Goal: Task Accomplishment & Management: Use online tool/utility

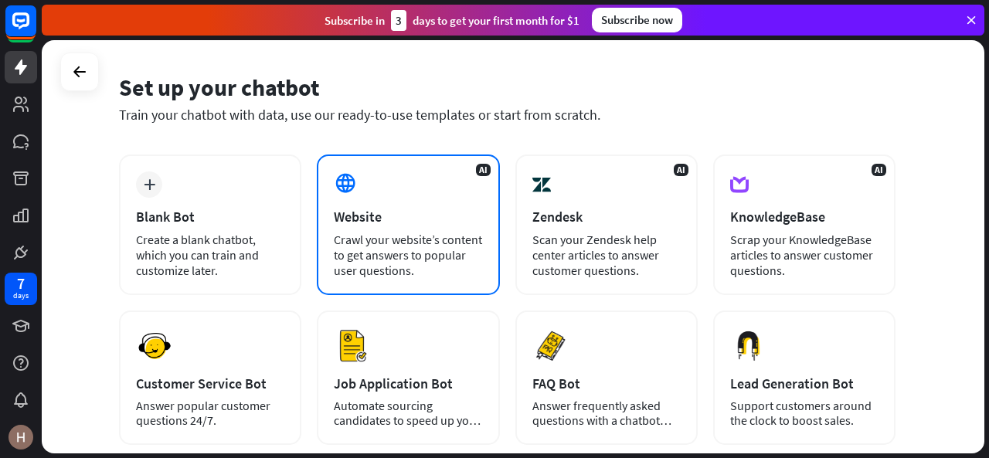
scroll to position [49, 0]
click at [369, 243] on div "Crawl your website’s content to get answers to popular user questions." at bounding box center [408, 254] width 148 height 46
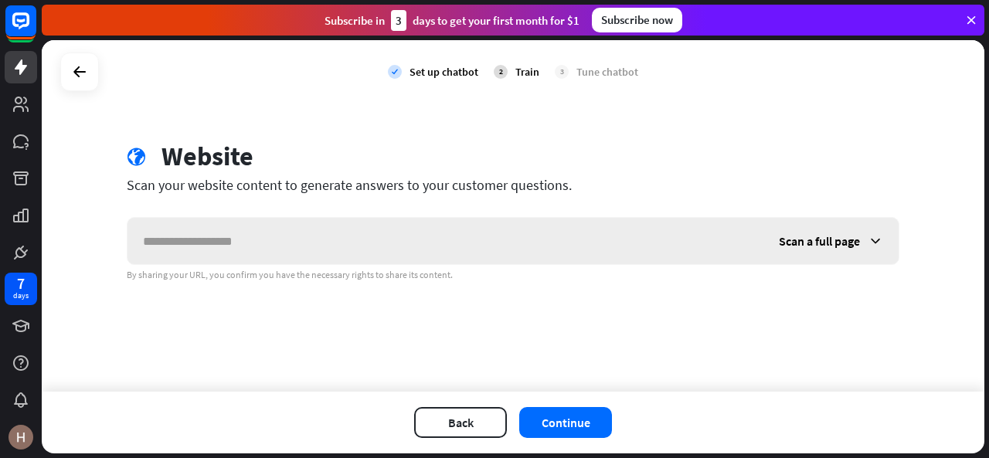
click at [862, 240] on div "Scan a full page" at bounding box center [830, 241] width 135 height 46
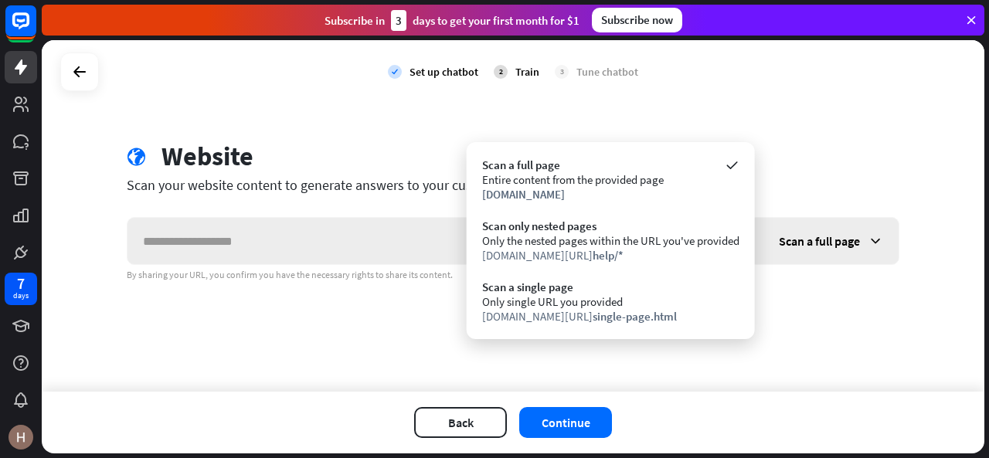
click at [862, 240] on div "Scan a full page" at bounding box center [830, 241] width 135 height 46
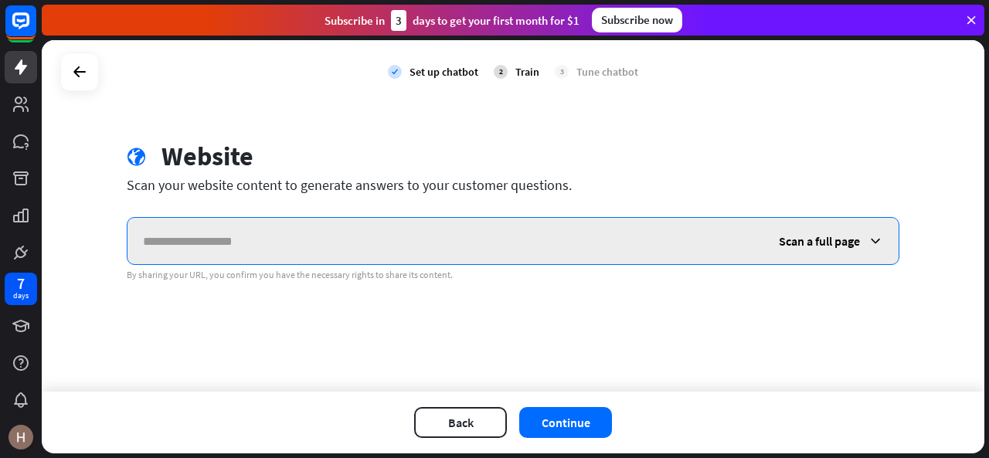
click at [195, 243] on input "text" at bounding box center [446, 241] width 636 height 46
paste input "**********"
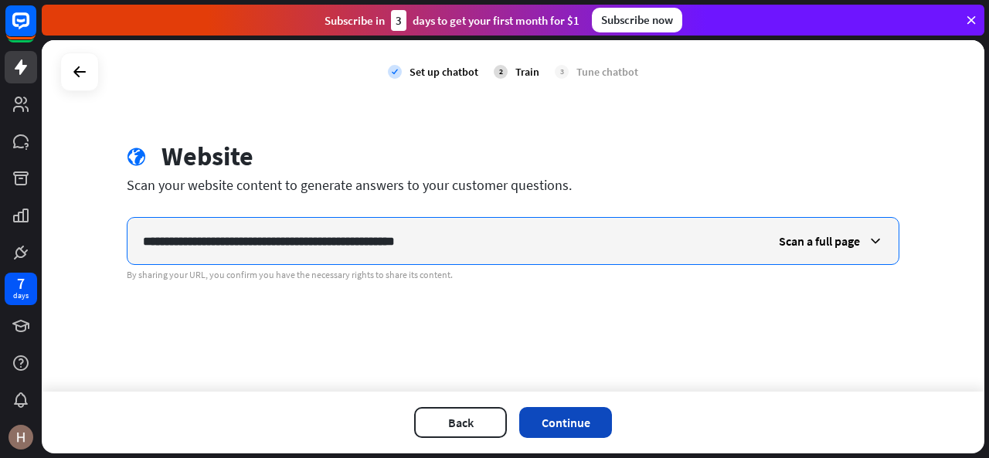
type input "**********"
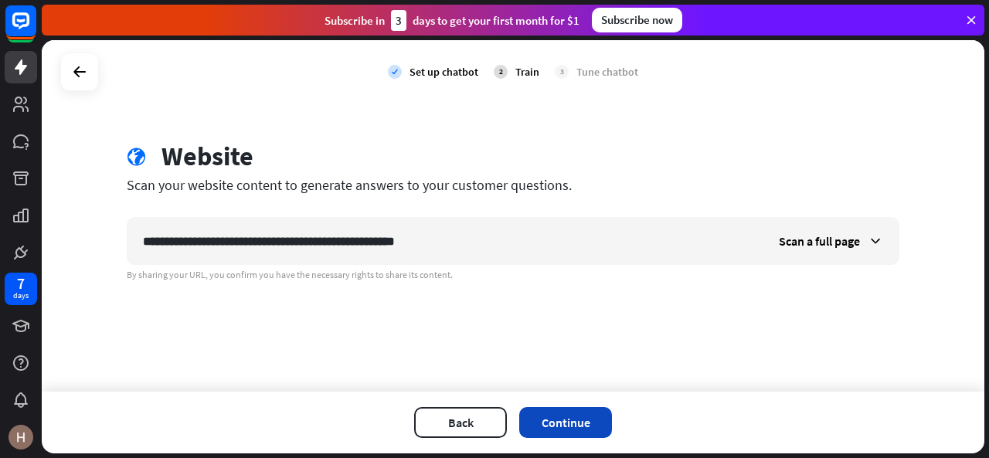
click at [552, 420] on button "Continue" at bounding box center [565, 422] width 93 height 31
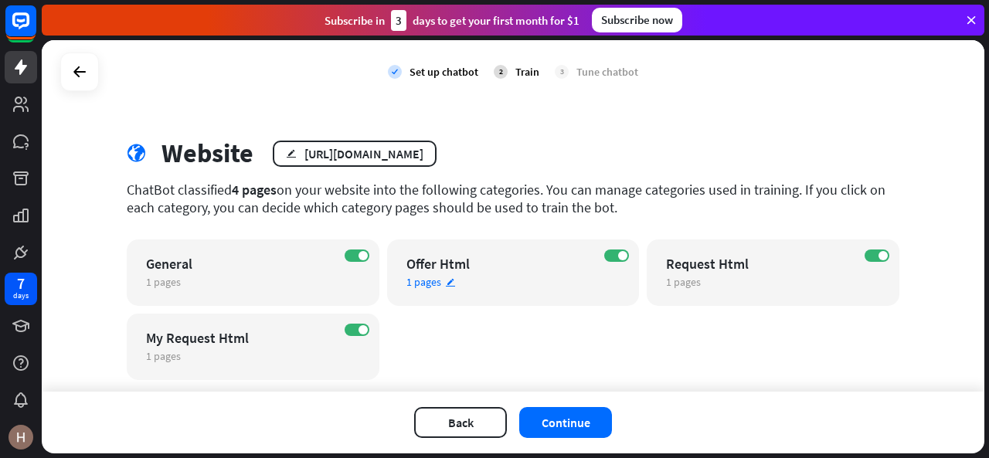
scroll to position [2, 0]
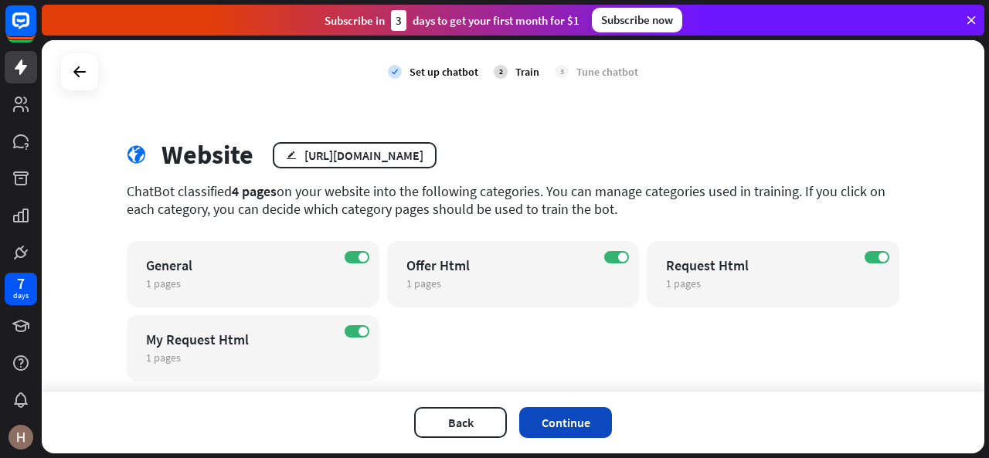
click at [584, 421] on button "Continue" at bounding box center [565, 422] width 93 height 31
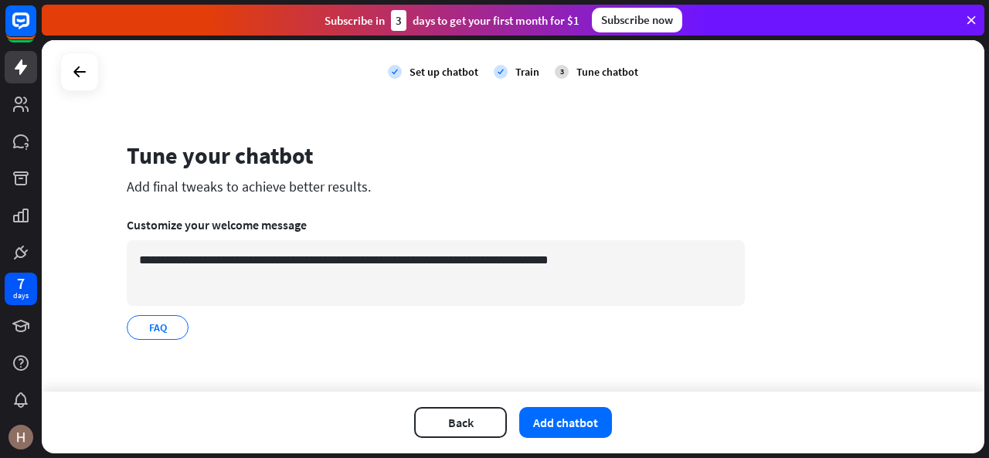
click at [584, 421] on button "Add chatbot" at bounding box center [565, 422] width 93 height 31
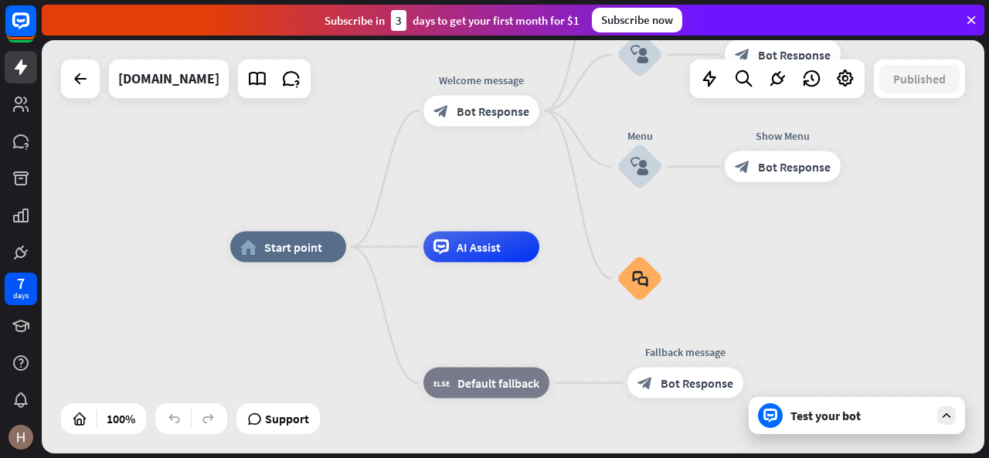
click at [808, 426] on div "Test your bot" at bounding box center [857, 415] width 216 height 37
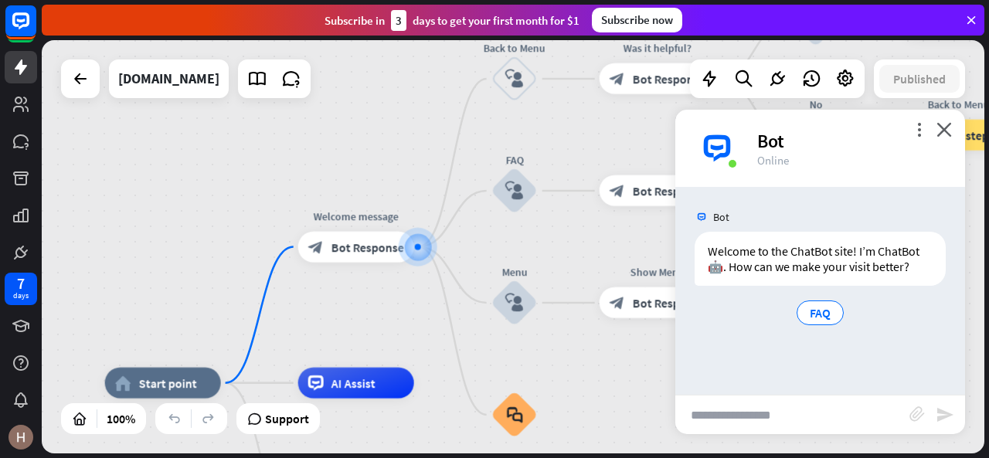
click at [791, 413] on input "text" at bounding box center [792, 415] width 234 height 39
type input "**********"
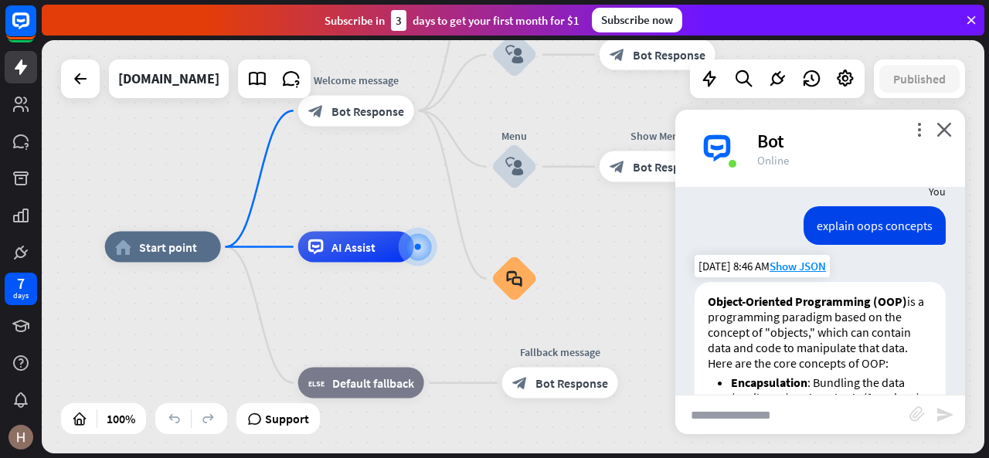
scroll to position [110, 0]
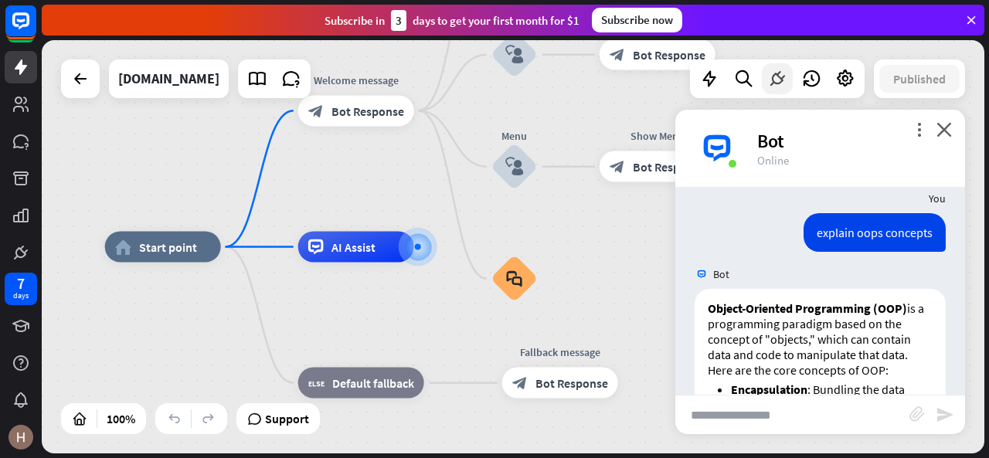
click at [774, 81] on icon at bounding box center [777, 79] width 20 height 20
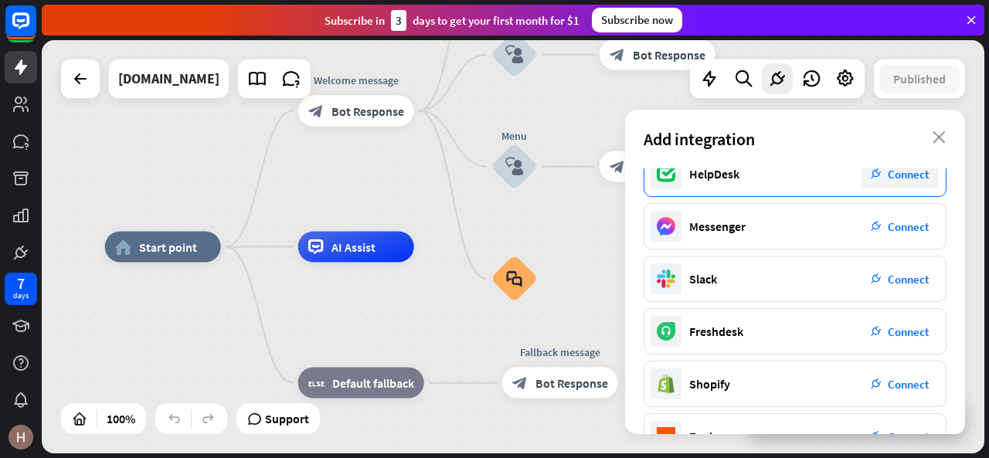
scroll to position [324, 0]
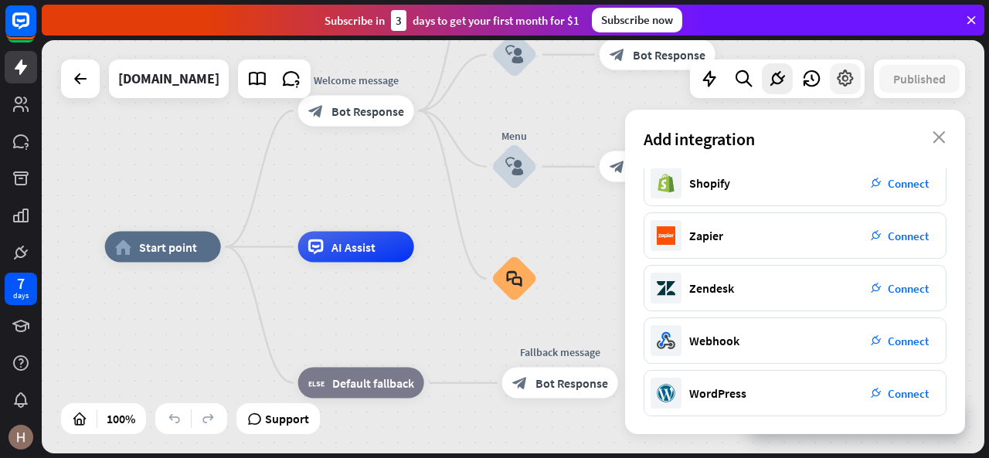
click at [837, 80] on icon at bounding box center [845, 79] width 20 height 20
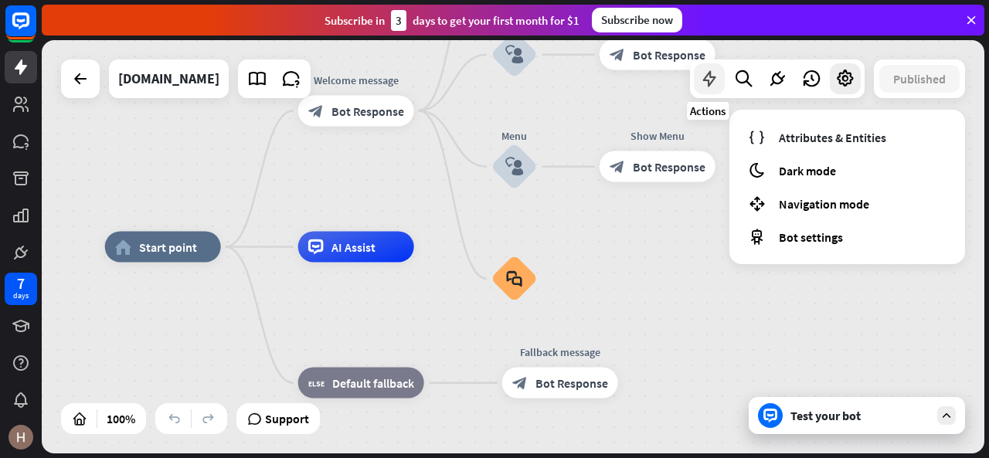
click at [704, 89] on div at bounding box center [709, 78] width 31 height 31
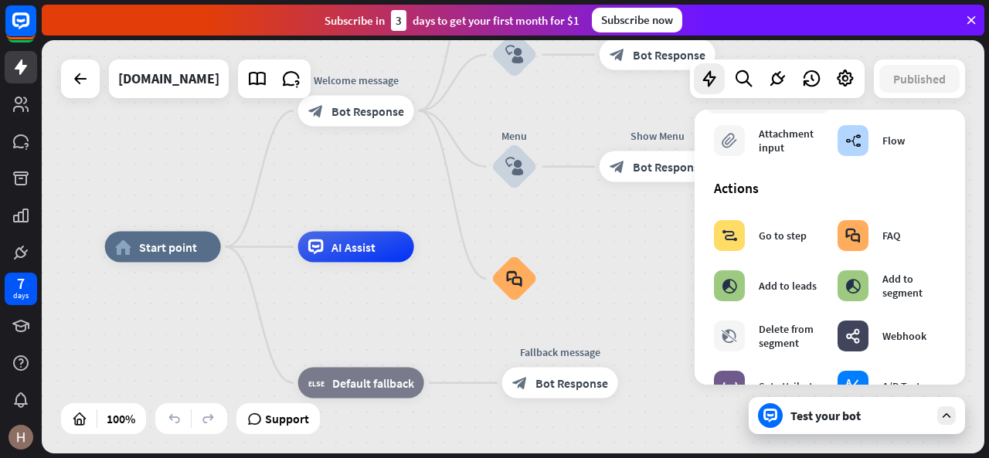
scroll to position [0, 0]
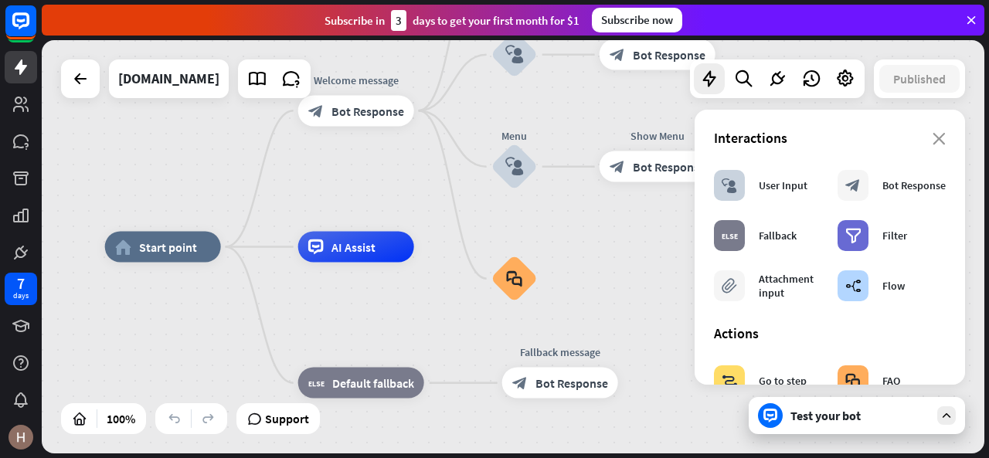
click at [918, 145] on div "Interactions" at bounding box center [830, 138] width 232 height 18
click at [933, 141] on icon "close" at bounding box center [939, 139] width 13 height 12
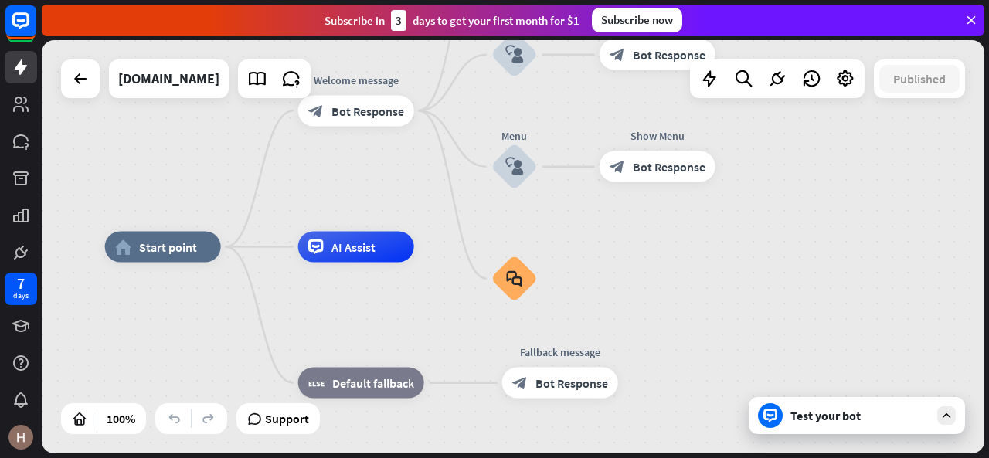
click at [932, 422] on div "Test your bot" at bounding box center [857, 415] width 216 height 37
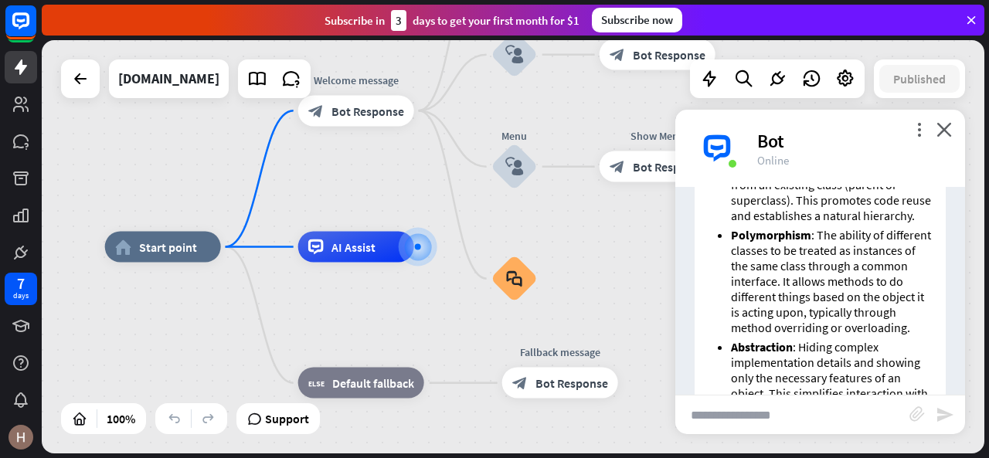
scroll to position [641, 0]
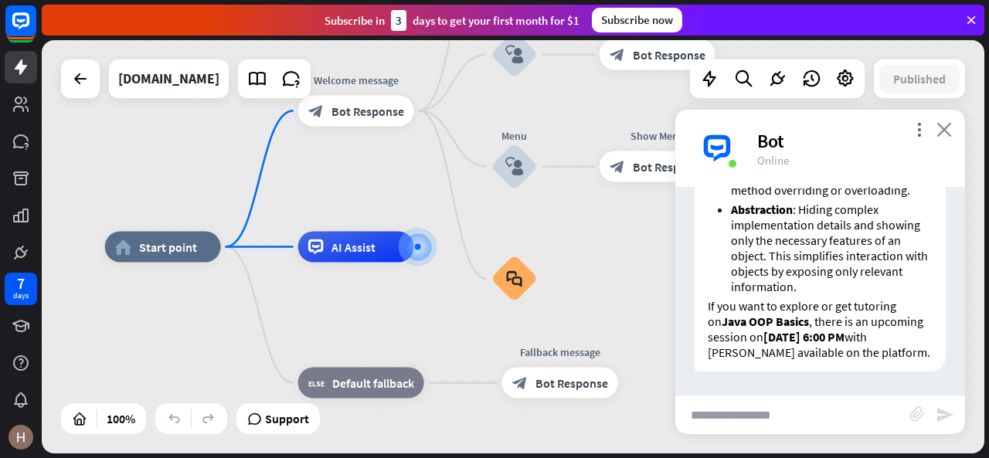
click at [943, 128] on icon "close" at bounding box center [944, 129] width 15 height 15
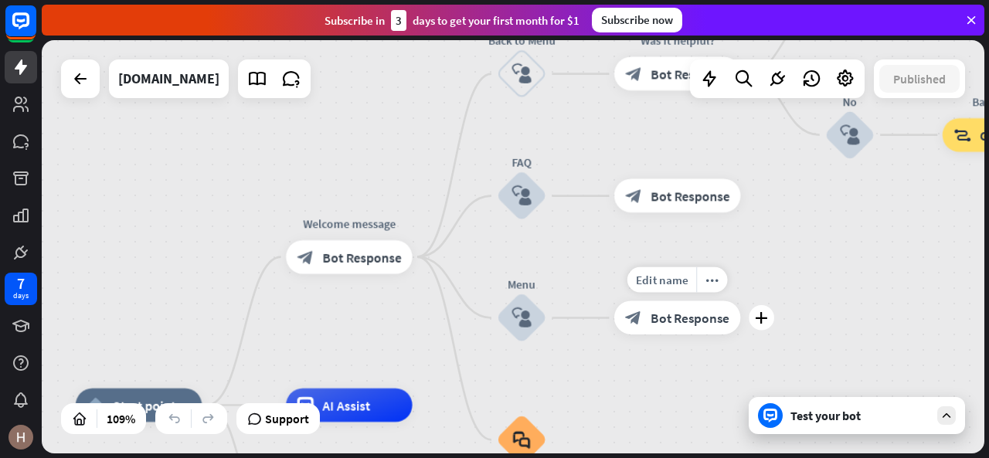
drag, startPoint x: 576, startPoint y: 199, endPoint x: 596, endPoint y: 355, distance: 156.5
click at [614, 335] on div "Edit name more_horiz plus block_bot_response Bot Response" at bounding box center [677, 318] width 126 height 34
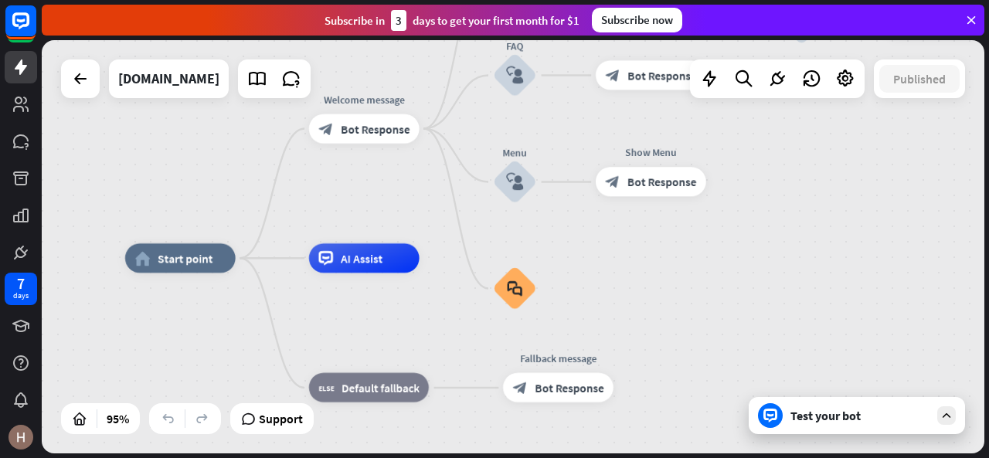
drag, startPoint x: 590, startPoint y: 378, endPoint x: 572, endPoint y: 233, distance: 145.6
click at [572, 233] on div "home_2 Start point Welcome message block_bot_response Bot Response Back to Menu…" at bounding box center [513, 246] width 943 height 413
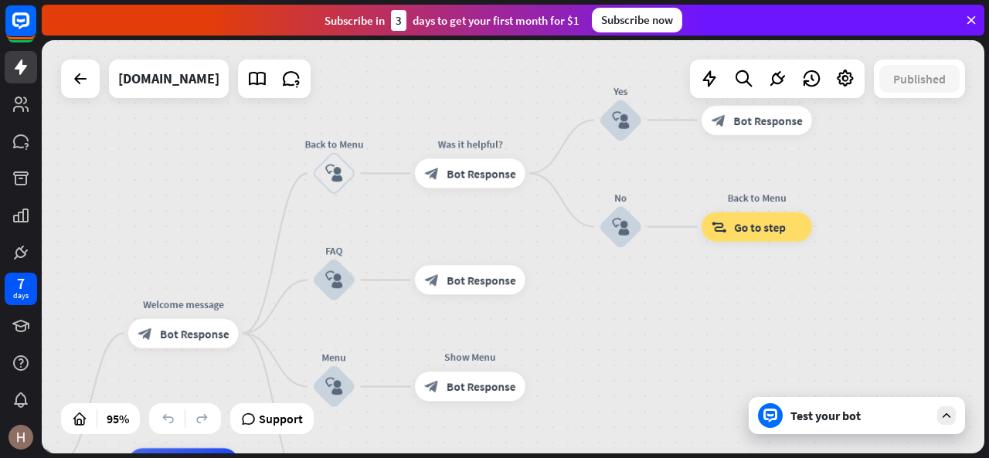
drag, startPoint x: 561, startPoint y: 122, endPoint x: 380, endPoint y: 332, distance: 276.7
click at [356, 302] on div "Edit name more_horiz plus FAQ block_user_input" at bounding box center [334, 280] width 44 height 44
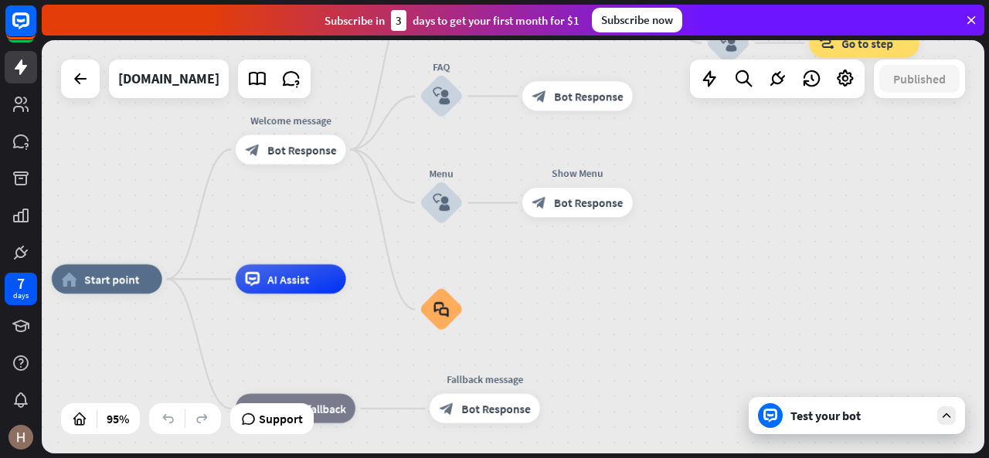
drag, startPoint x: 621, startPoint y: 325, endPoint x: 730, endPoint y: 141, distance: 214.4
click at [730, 141] on div "home_2 Start point Welcome message block_bot_response Bot Response Back to Menu…" at bounding box center [513, 246] width 943 height 413
